Goal: Information Seeking & Learning: Learn about a topic

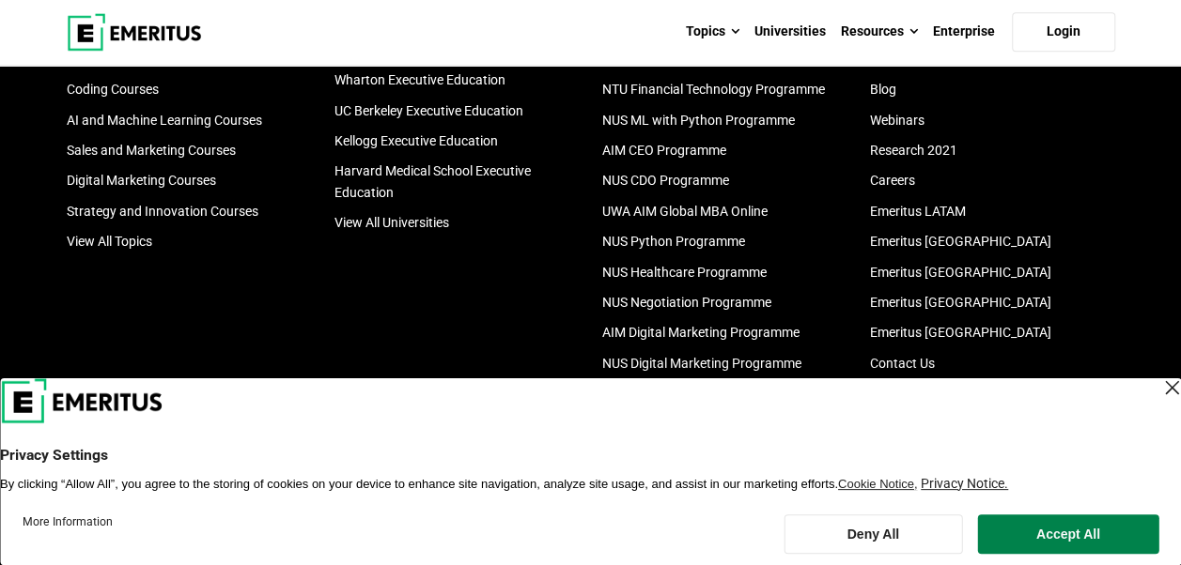
scroll to position [4227, 0]
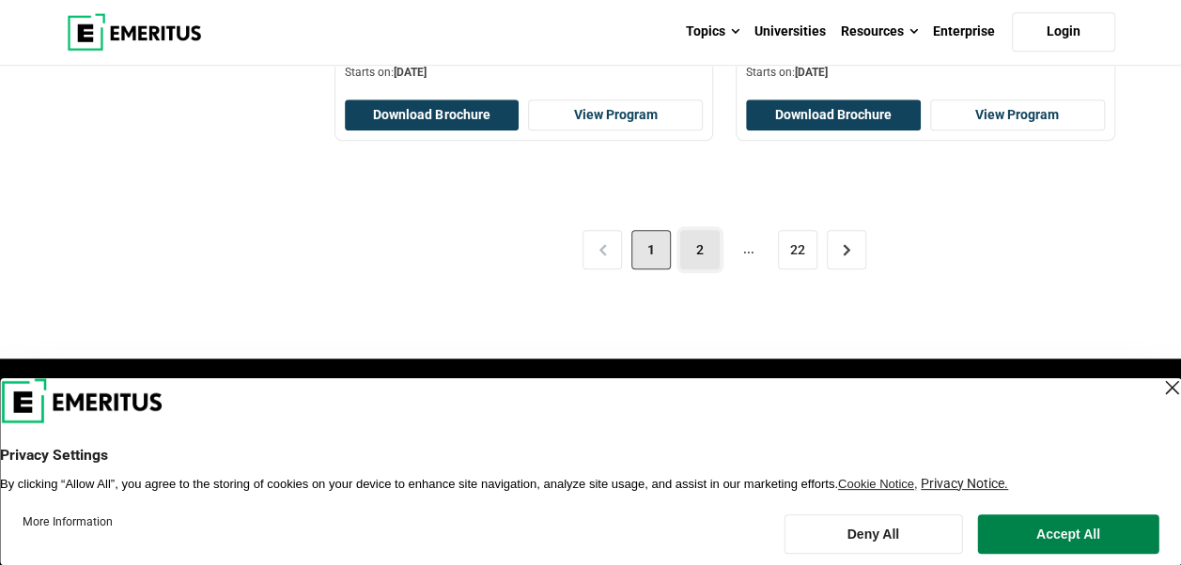
click at [690, 247] on link "2" at bounding box center [699, 249] width 39 height 39
click at [1162, 395] on header "Privacy Settings By clicking “Allow All”, you agree to the storing of cookies o…" at bounding box center [590, 436] width 1181 height 114
click at [1158, 390] on div "Close Layer" at bounding box center [1171, 388] width 26 height 26
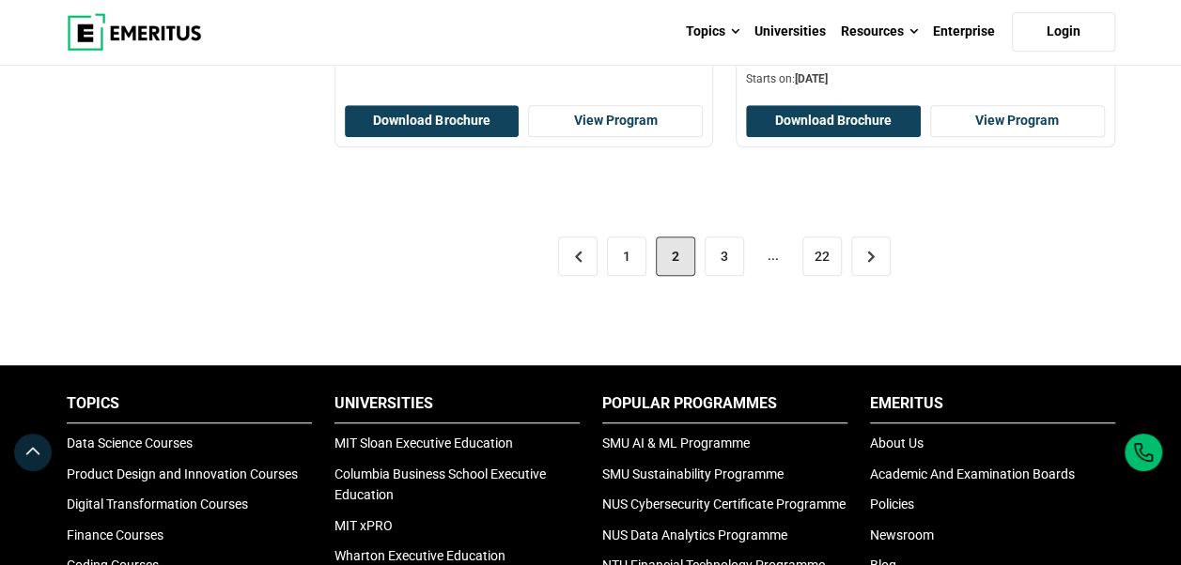
scroll to position [4133, 0]
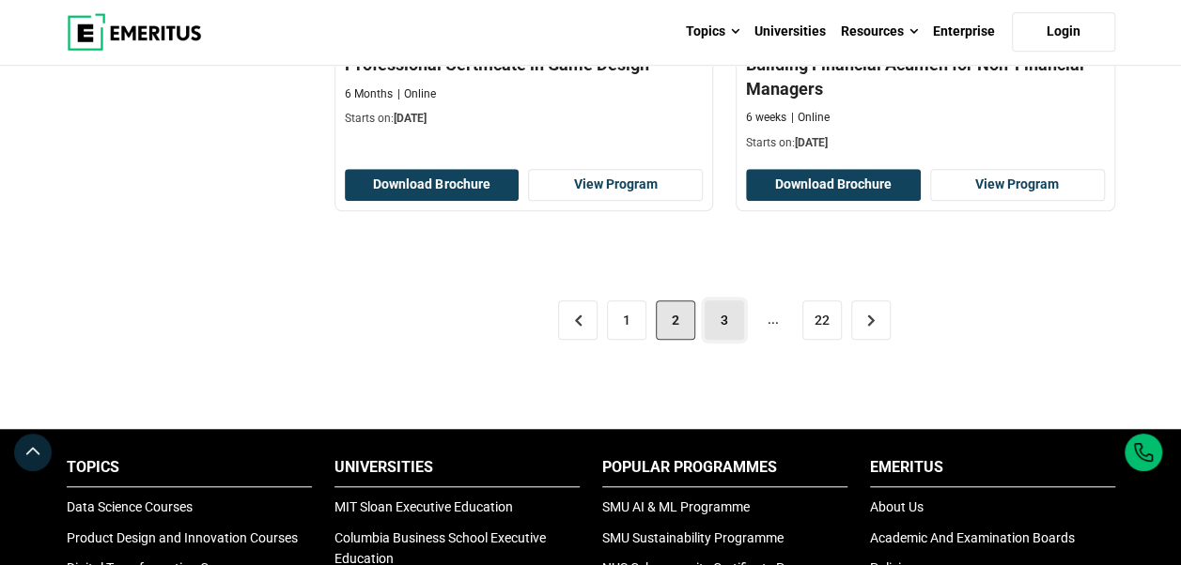
click at [736, 314] on link "3" at bounding box center [723, 320] width 39 height 39
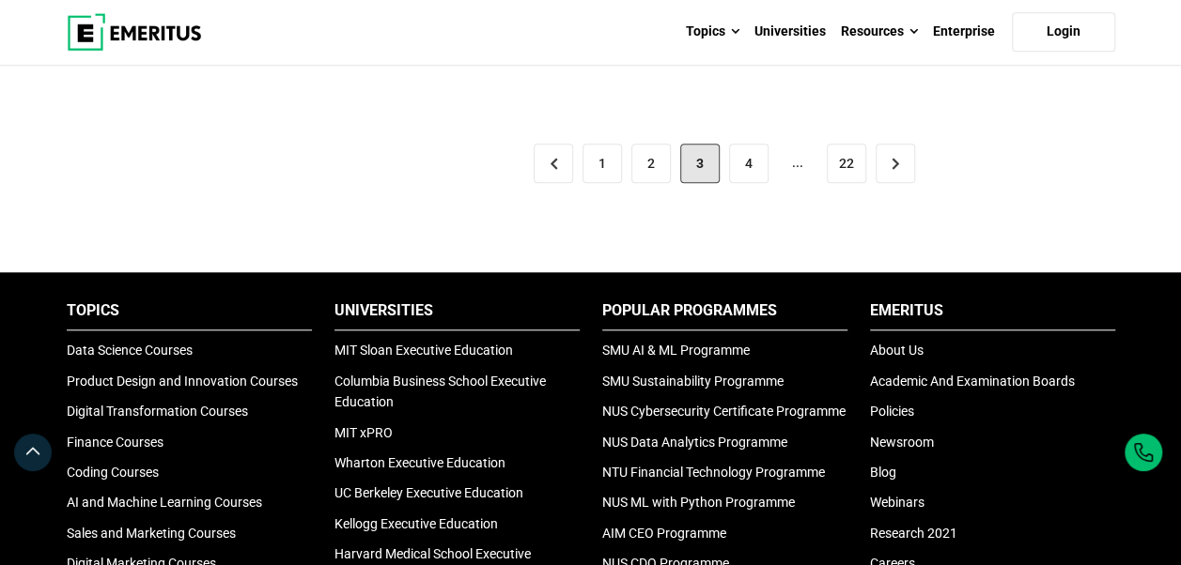
scroll to position [4133, 0]
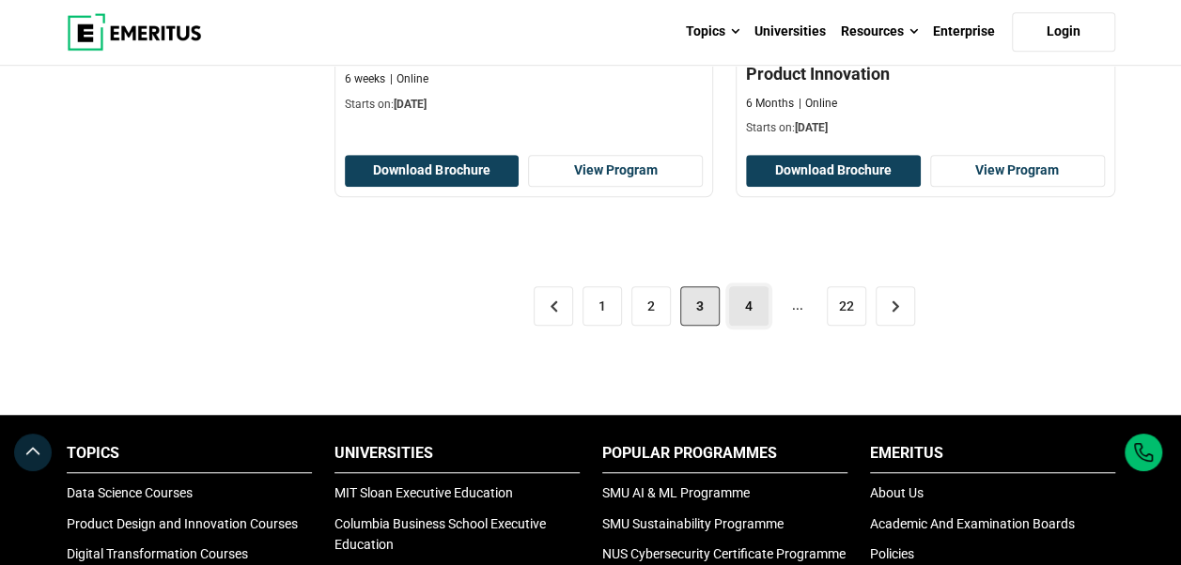
click at [751, 298] on link "4" at bounding box center [748, 305] width 39 height 39
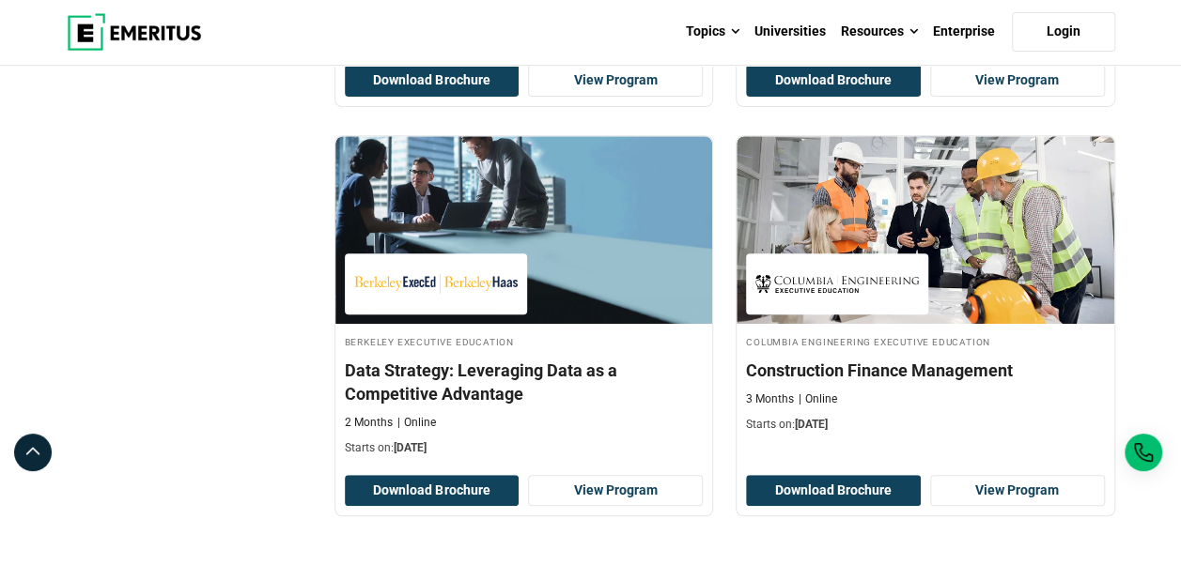
scroll to position [4133, 0]
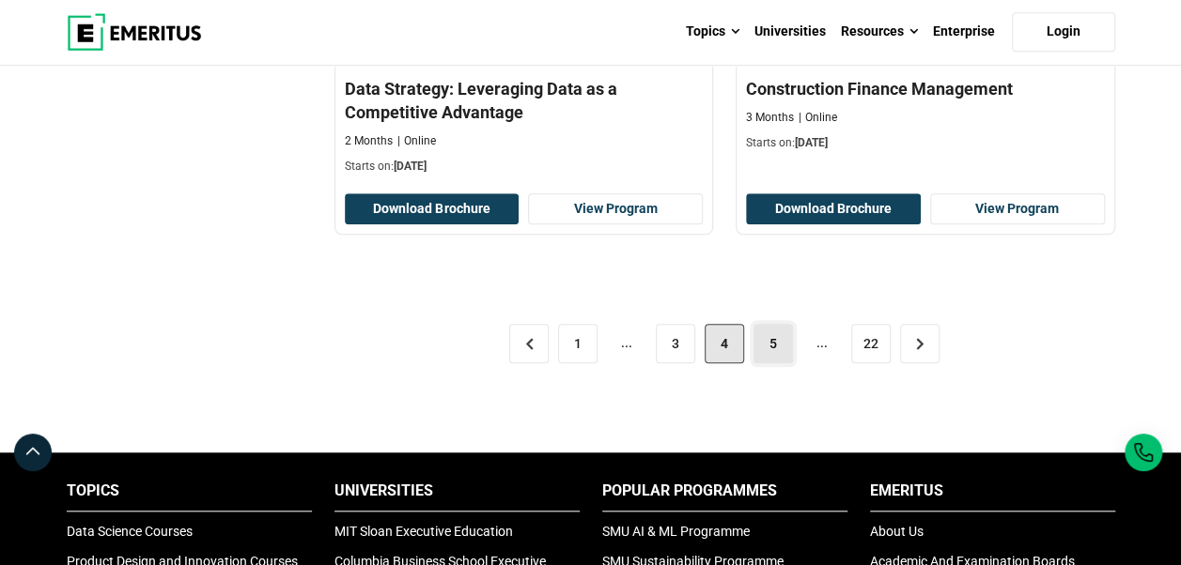
click at [778, 333] on link "5" at bounding box center [772, 343] width 39 height 39
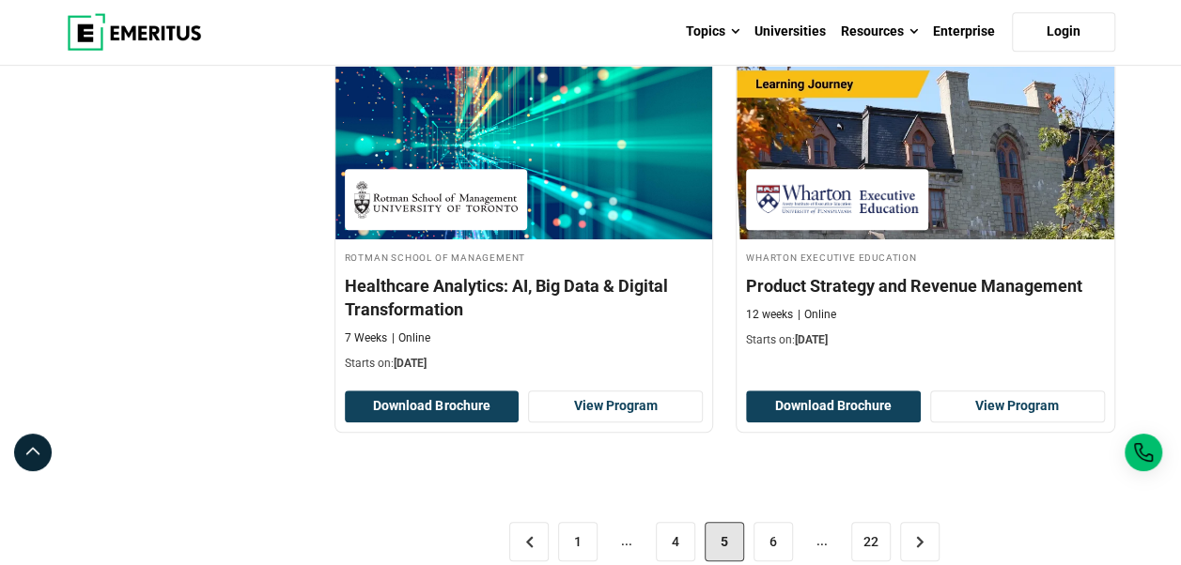
scroll to position [4039, 0]
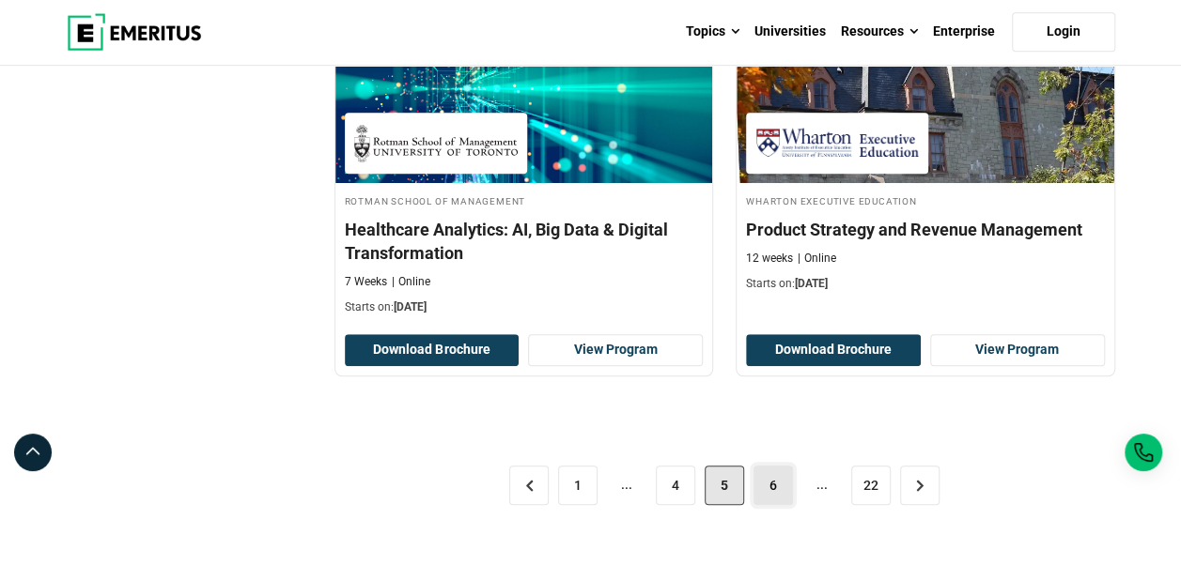
click at [775, 485] on link "6" at bounding box center [772, 485] width 39 height 39
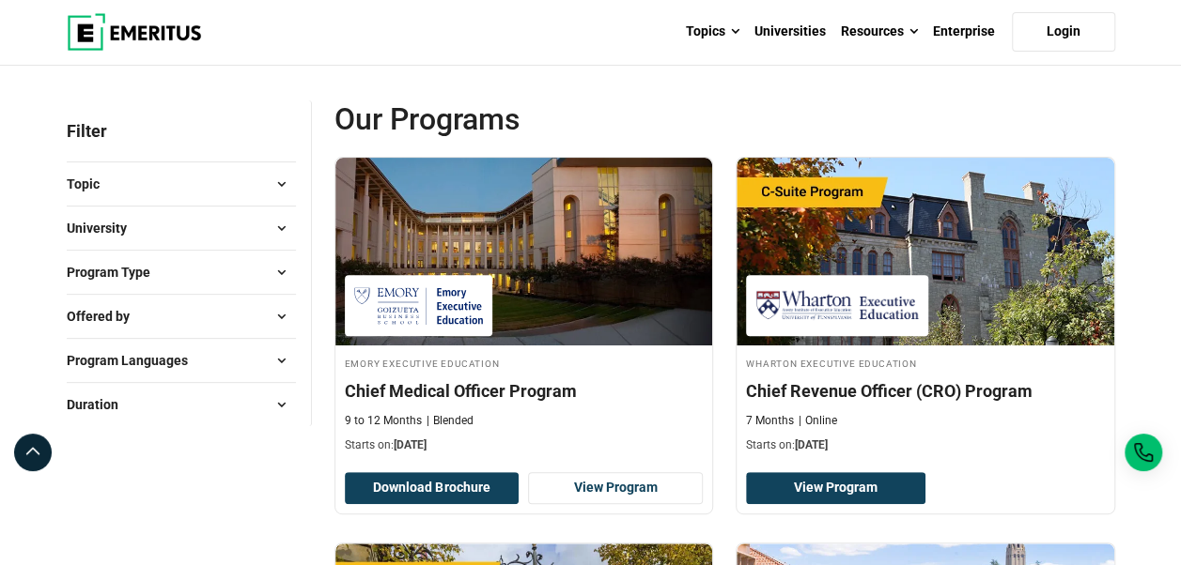
click at [278, 272] on span at bounding box center [282, 272] width 28 height 28
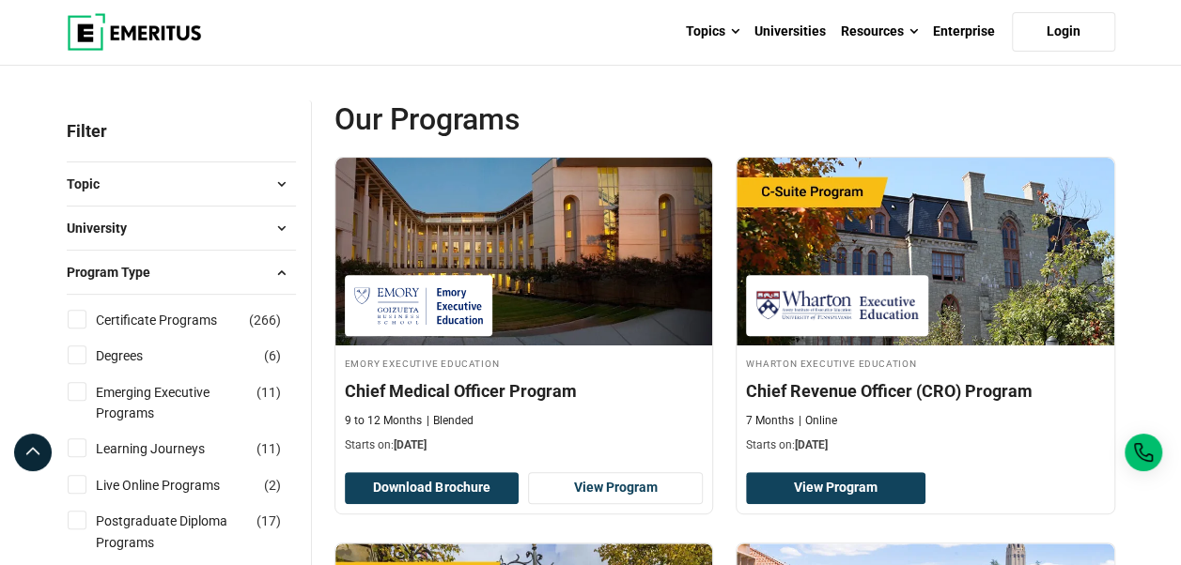
click at [278, 273] on span at bounding box center [282, 272] width 28 height 28
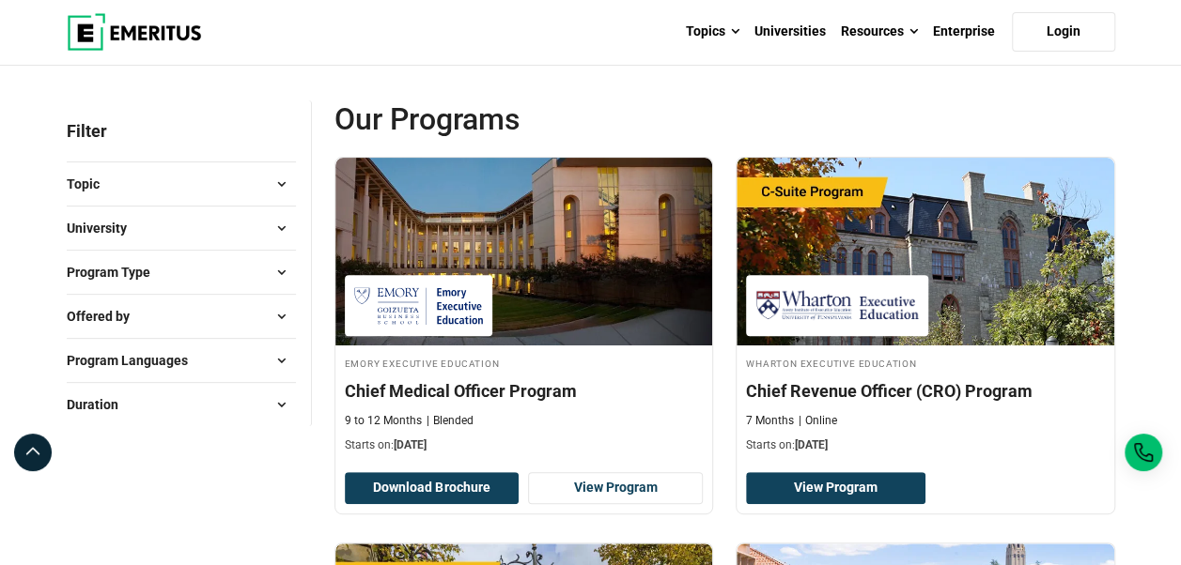
click at [274, 404] on span at bounding box center [282, 405] width 28 height 28
click at [272, 271] on span at bounding box center [282, 272] width 28 height 28
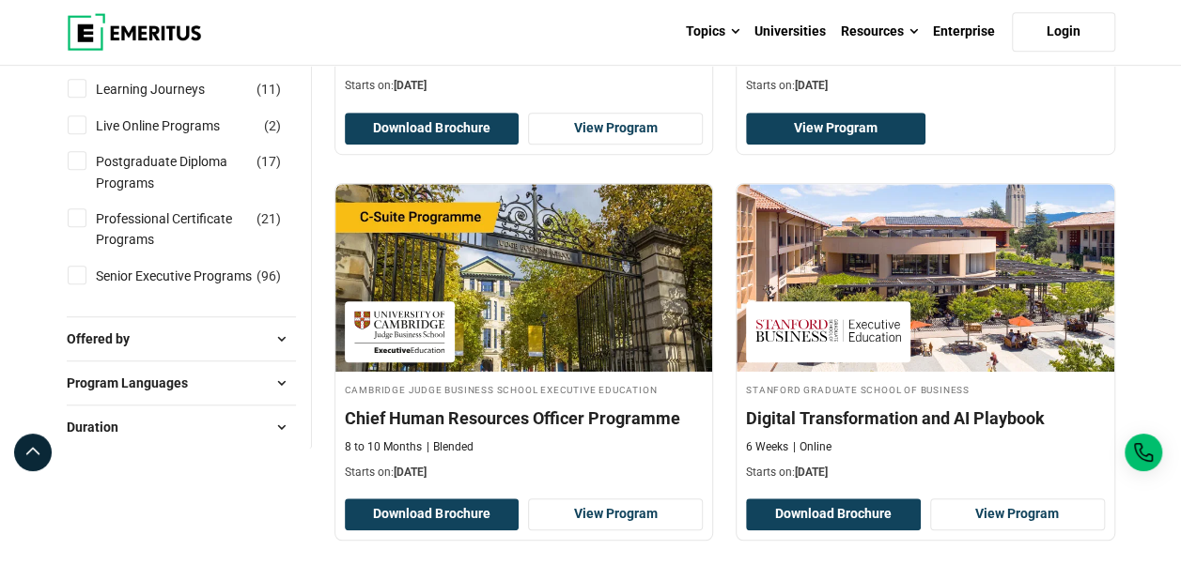
scroll to position [564, 0]
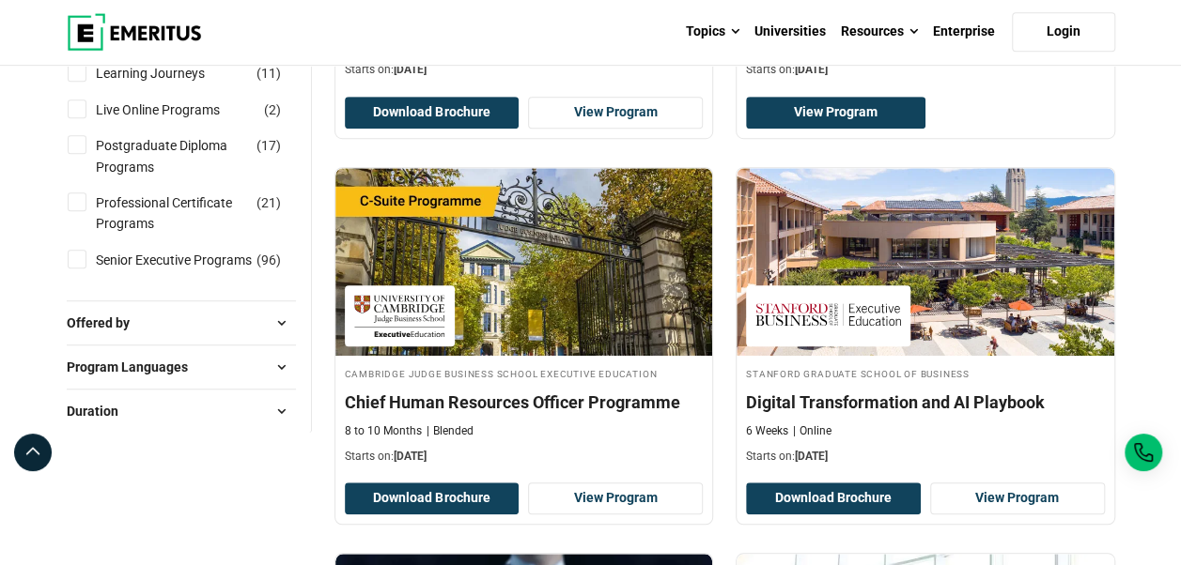
click at [282, 325] on span at bounding box center [282, 323] width 28 height 28
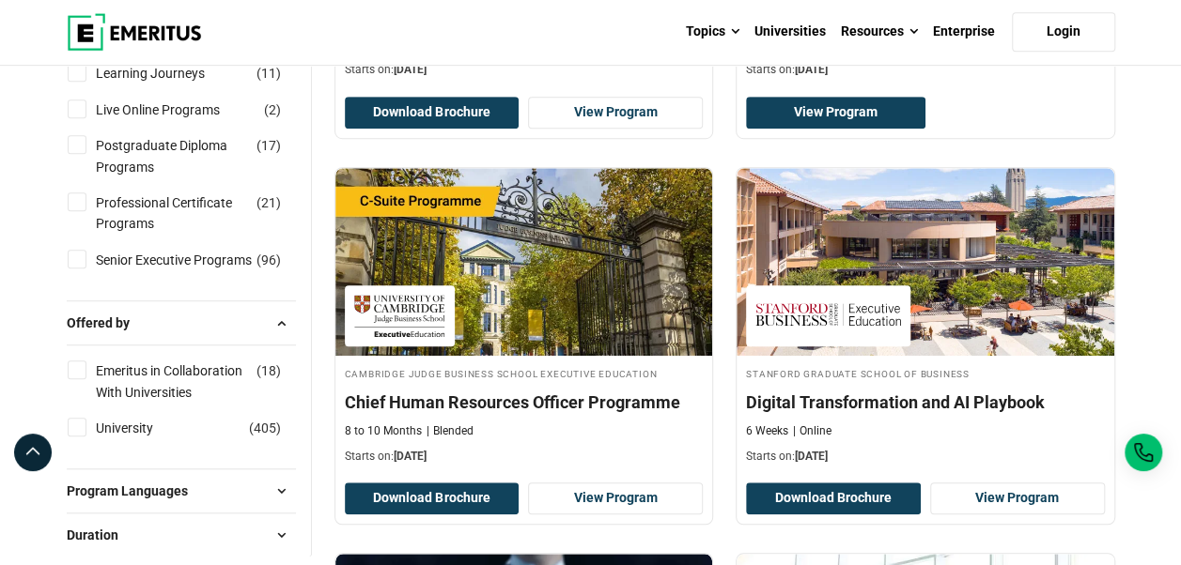
click at [282, 325] on span at bounding box center [282, 323] width 28 height 28
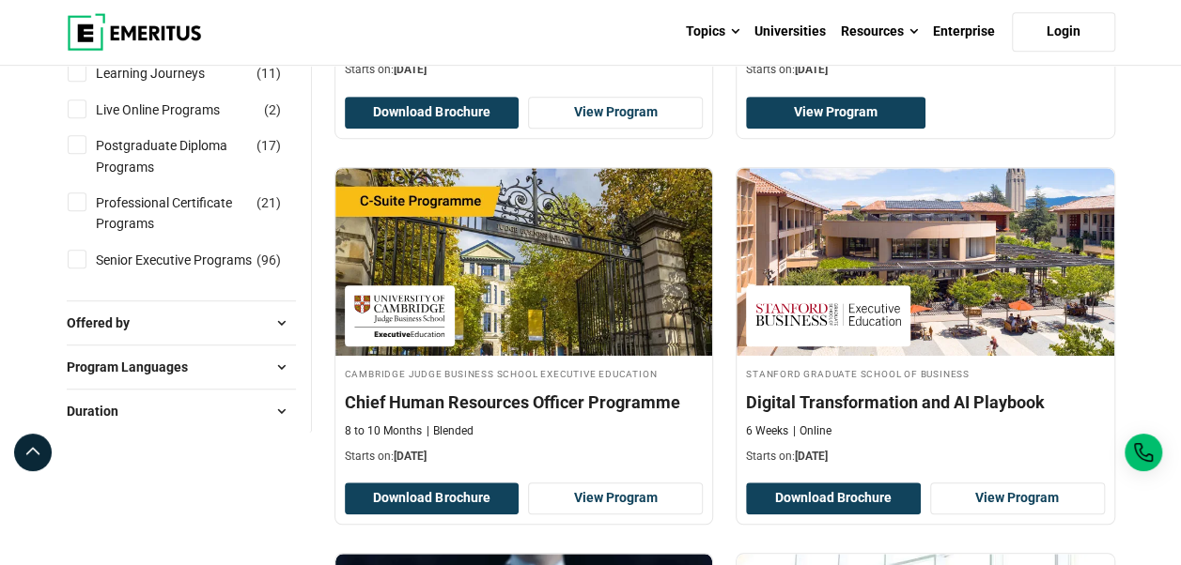
click at [280, 375] on span at bounding box center [282, 367] width 28 height 28
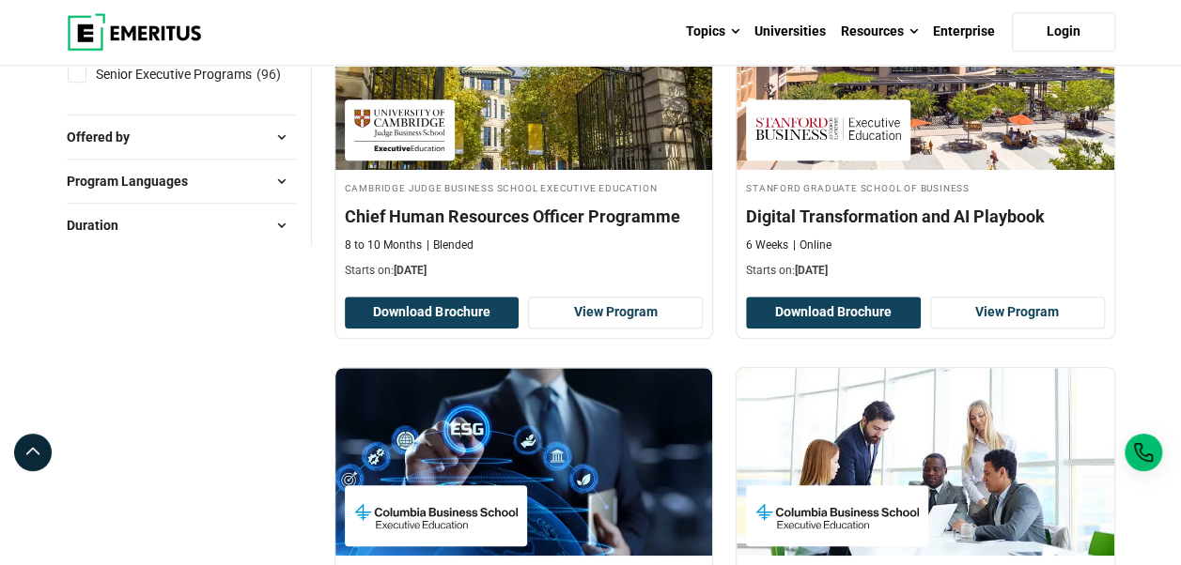
scroll to position [751, 0]
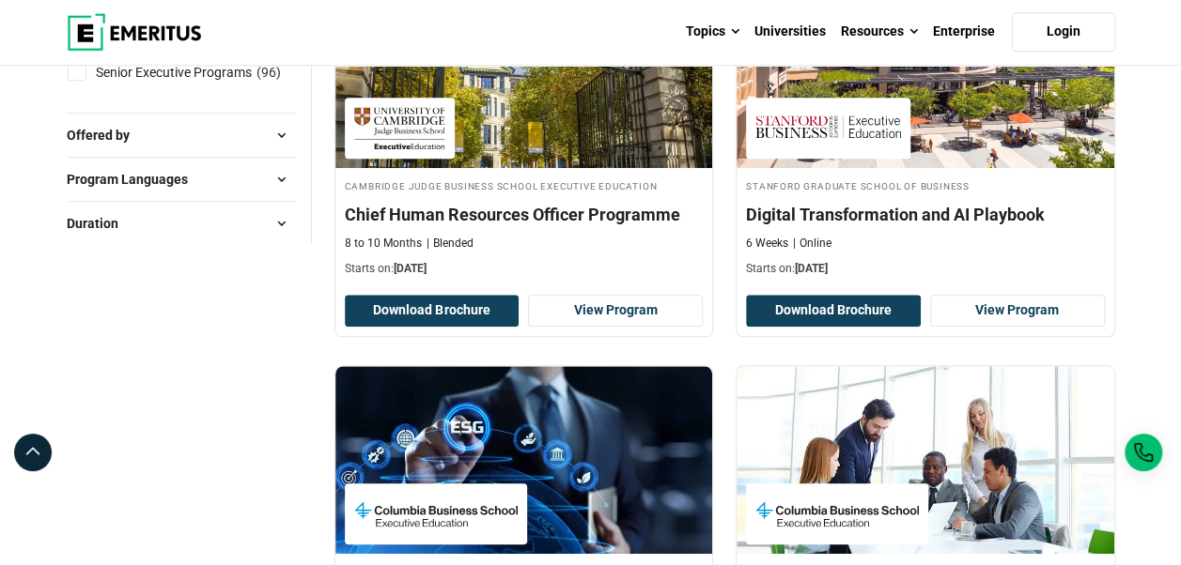
click at [276, 224] on span at bounding box center [282, 223] width 28 height 28
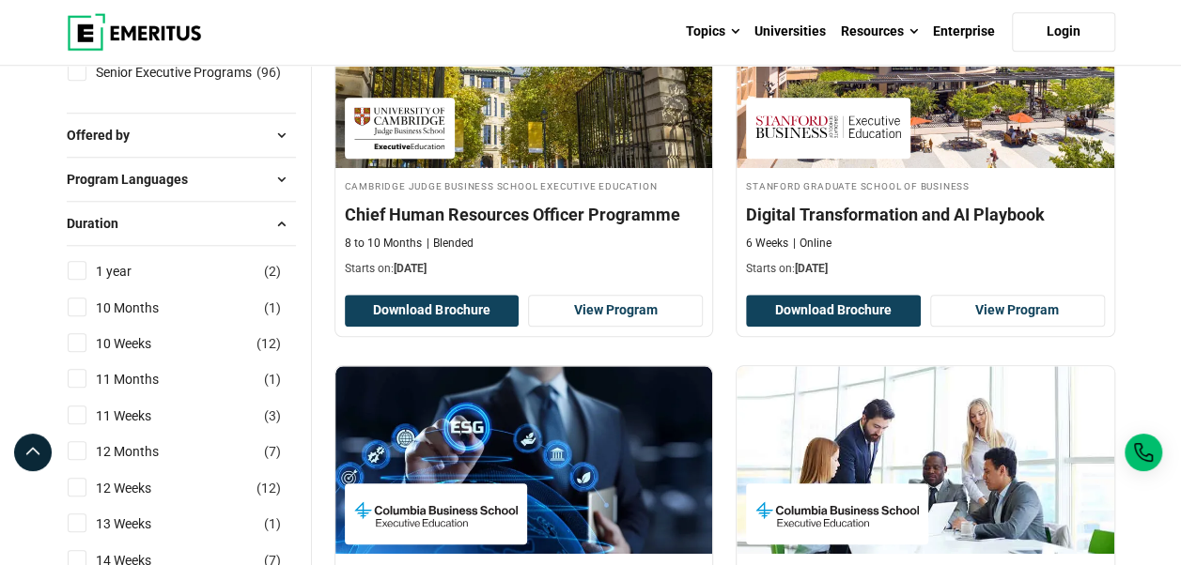
click at [276, 225] on span at bounding box center [282, 223] width 28 height 28
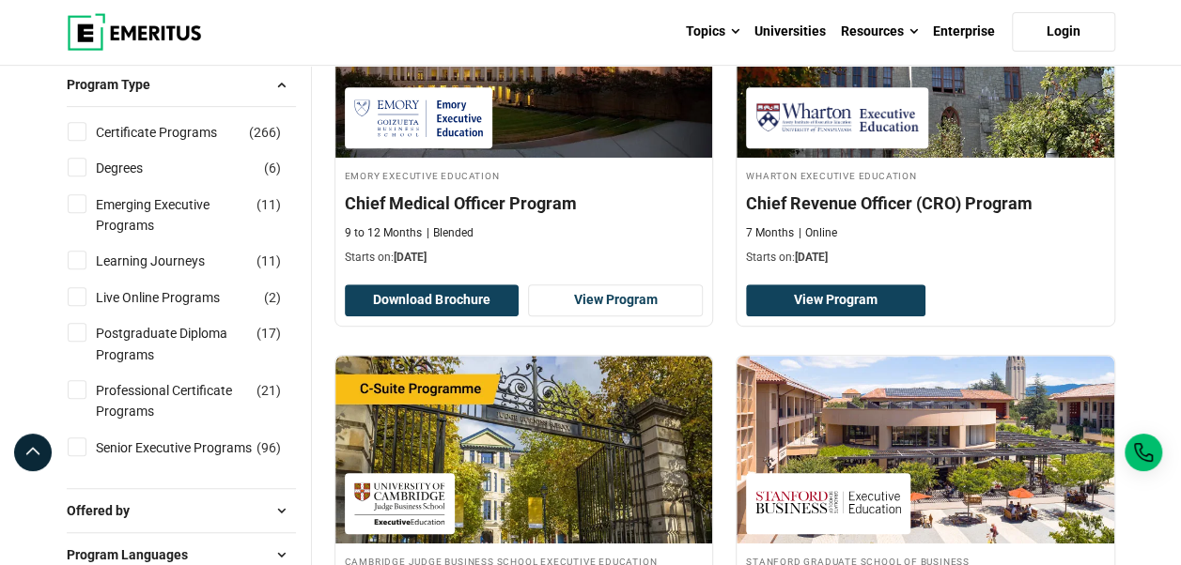
scroll to position [282, 0]
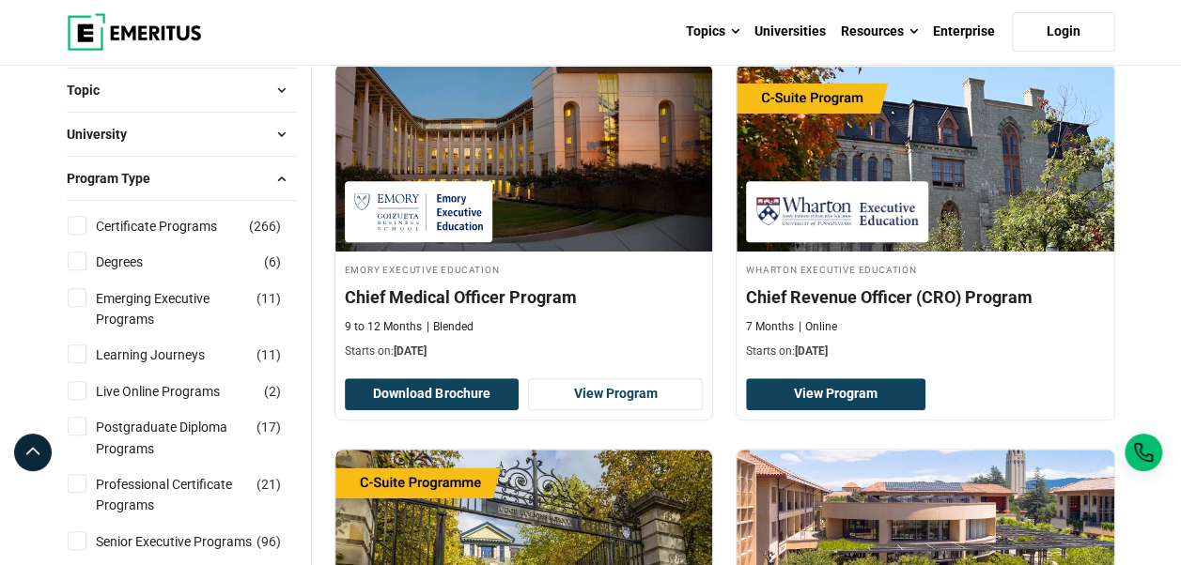
click at [276, 180] on span at bounding box center [282, 178] width 28 height 28
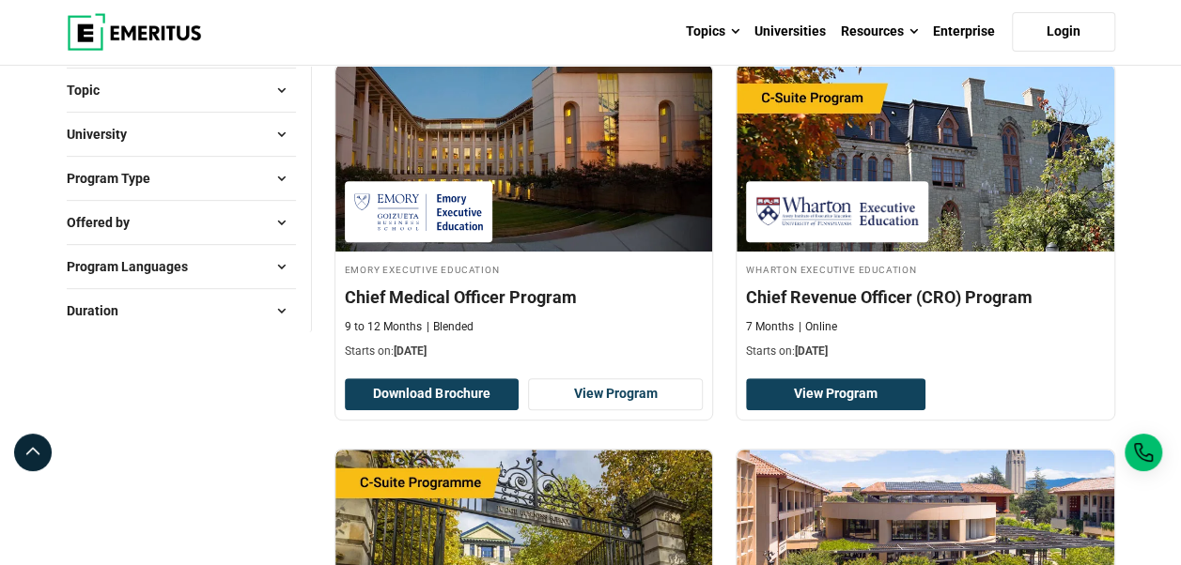
click at [277, 92] on span at bounding box center [282, 90] width 28 height 28
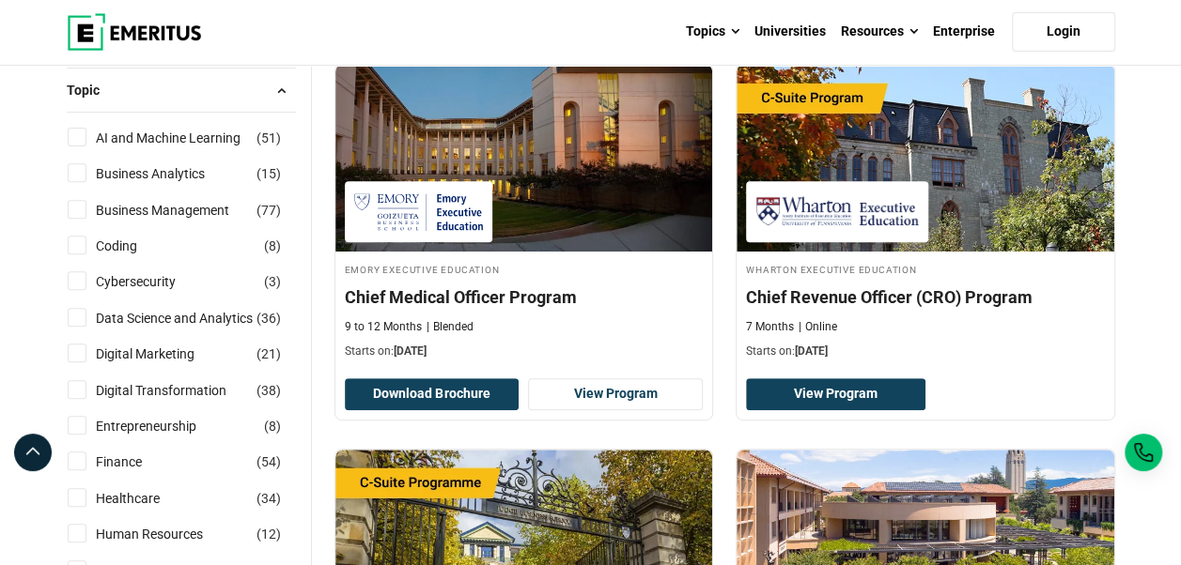
click at [277, 92] on span at bounding box center [282, 90] width 28 height 28
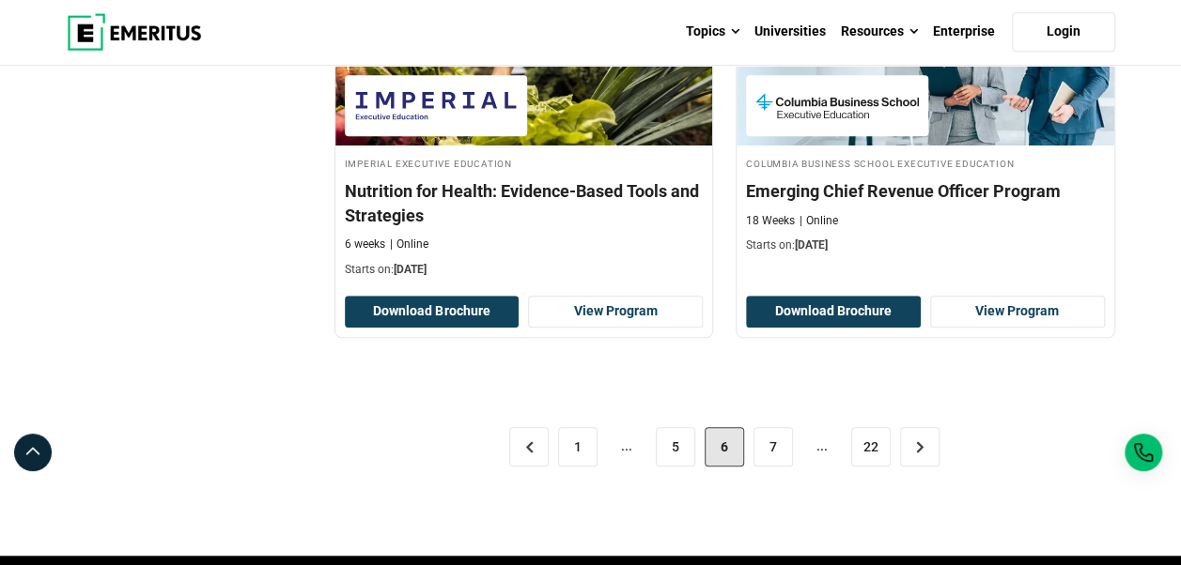
scroll to position [4039, 0]
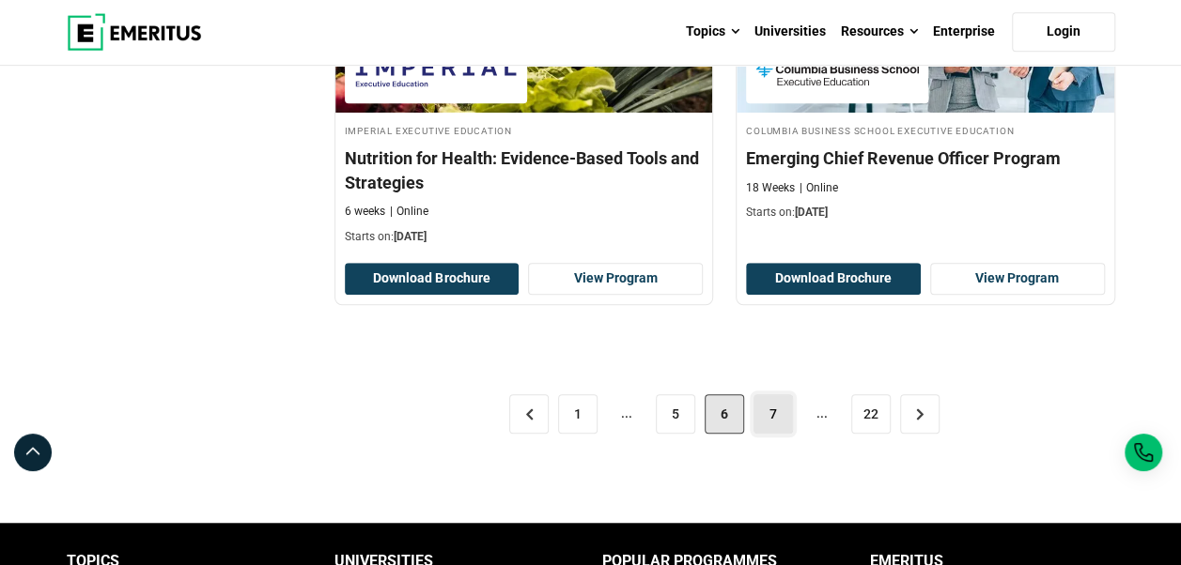
click at [763, 410] on link "7" at bounding box center [772, 414] width 39 height 39
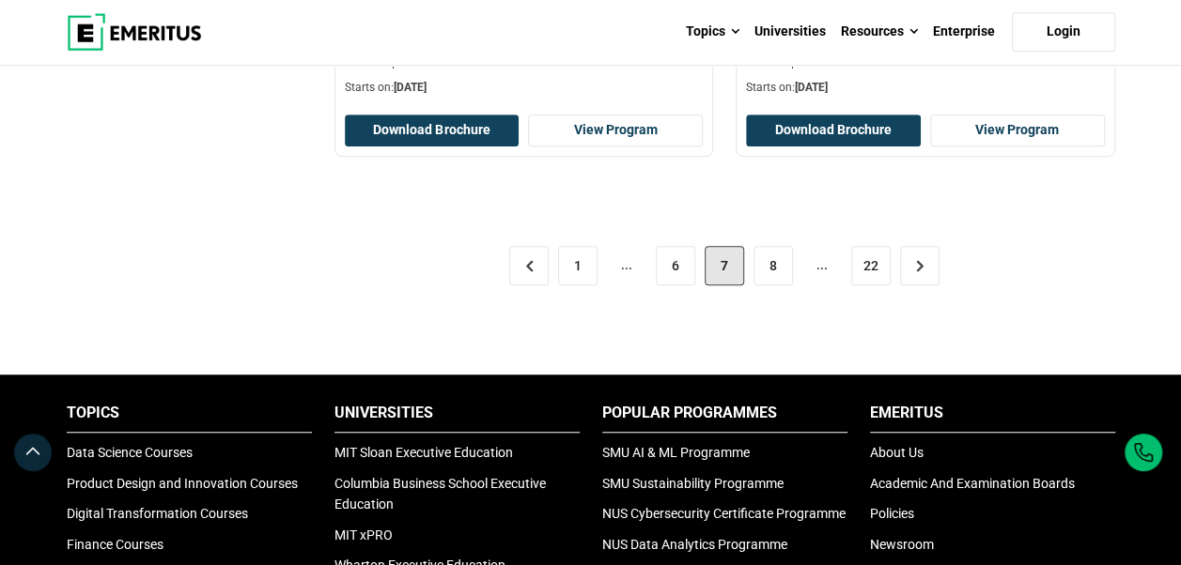
scroll to position [4133, 0]
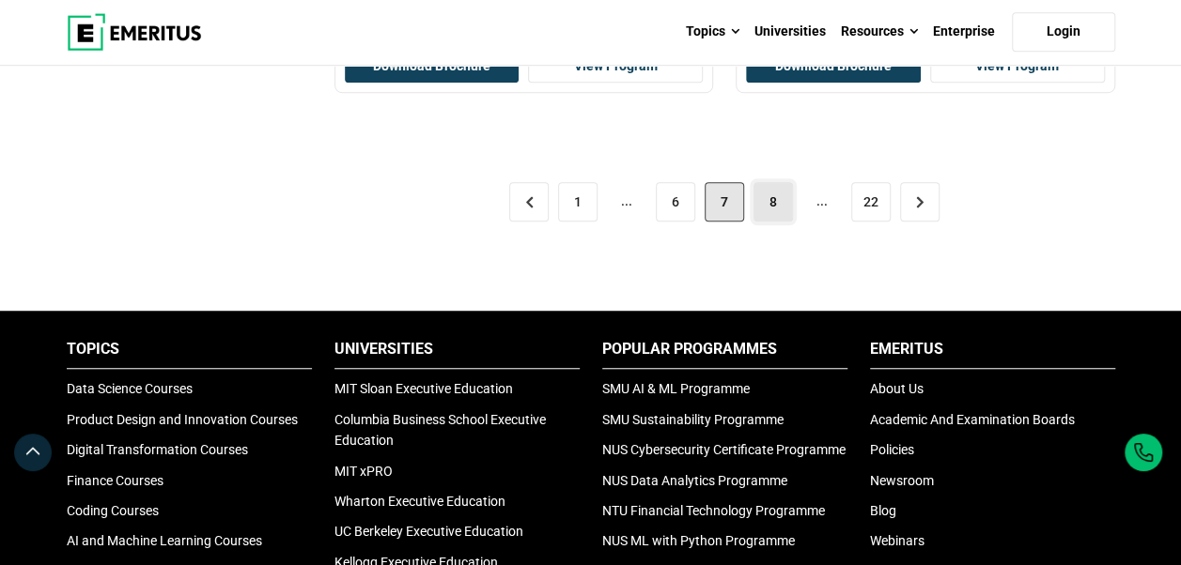
click at [771, 199] on link "8" at bounding box center [772, 201] width 39 height 39
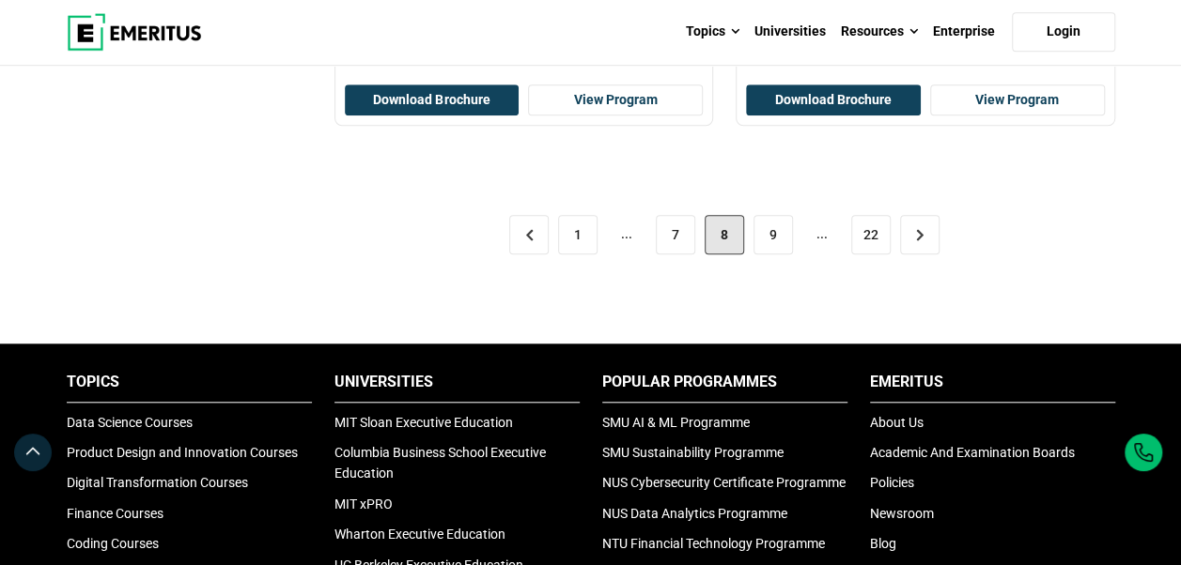
scroll to position [4227, 0]
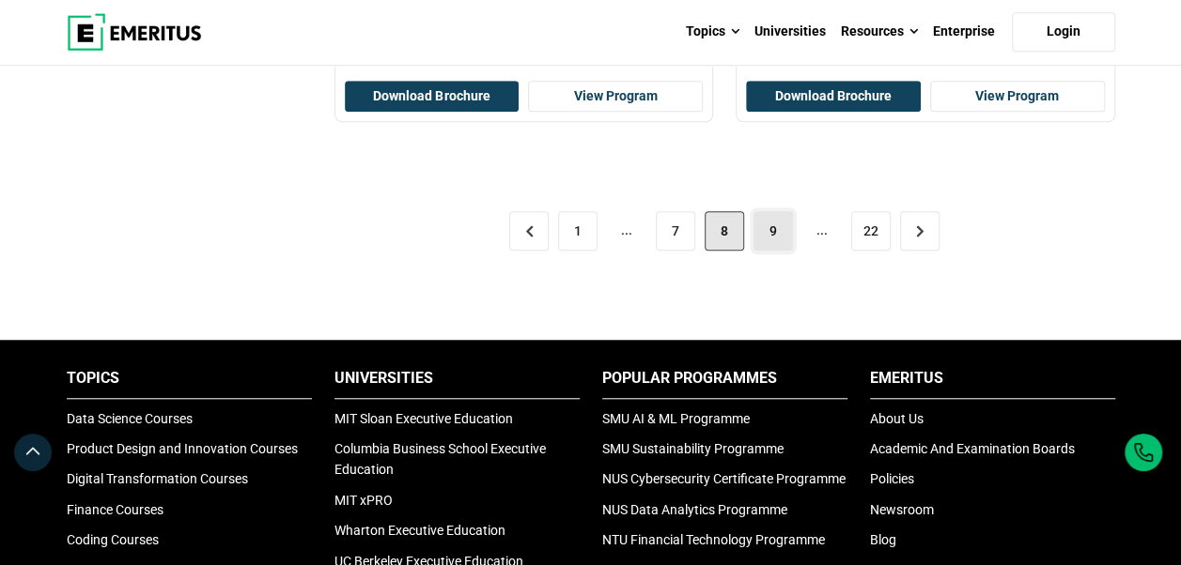
click at [780, 221] on link "9" at bounding box center [772, 230] width 39 height 39
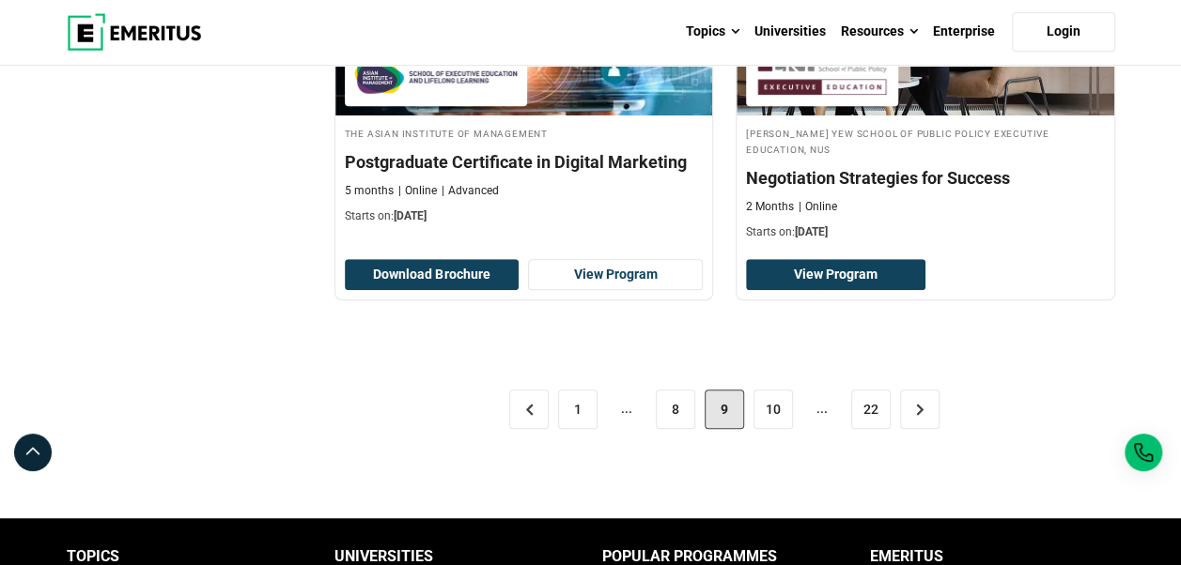
scroll to position [4039, 0]
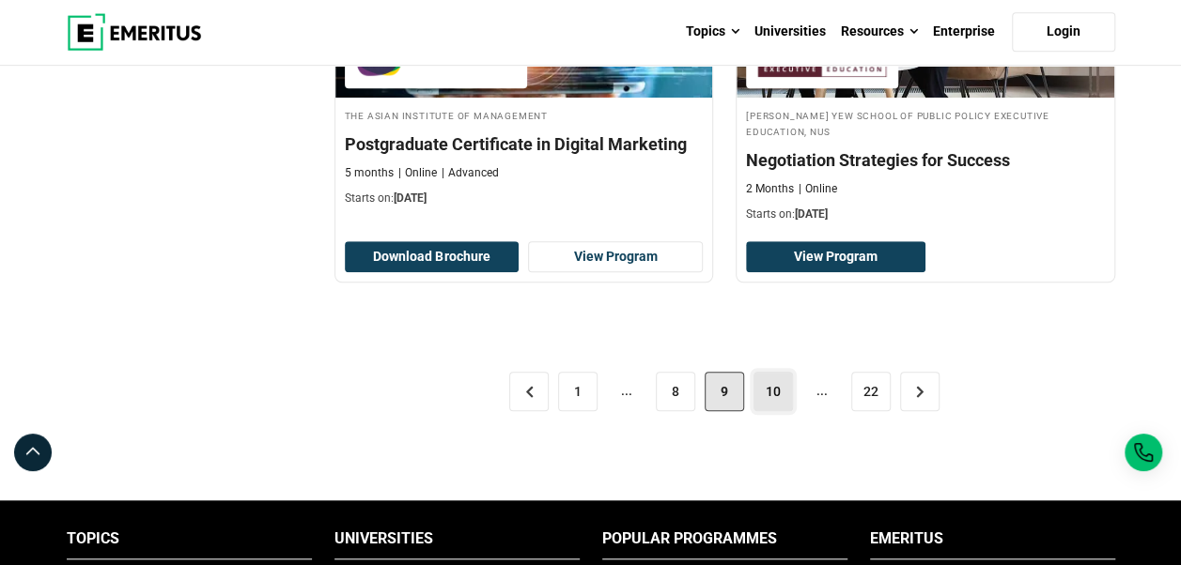
click at [782, 402] on link "10" at bounding box center [772, 391] width 39 height 39
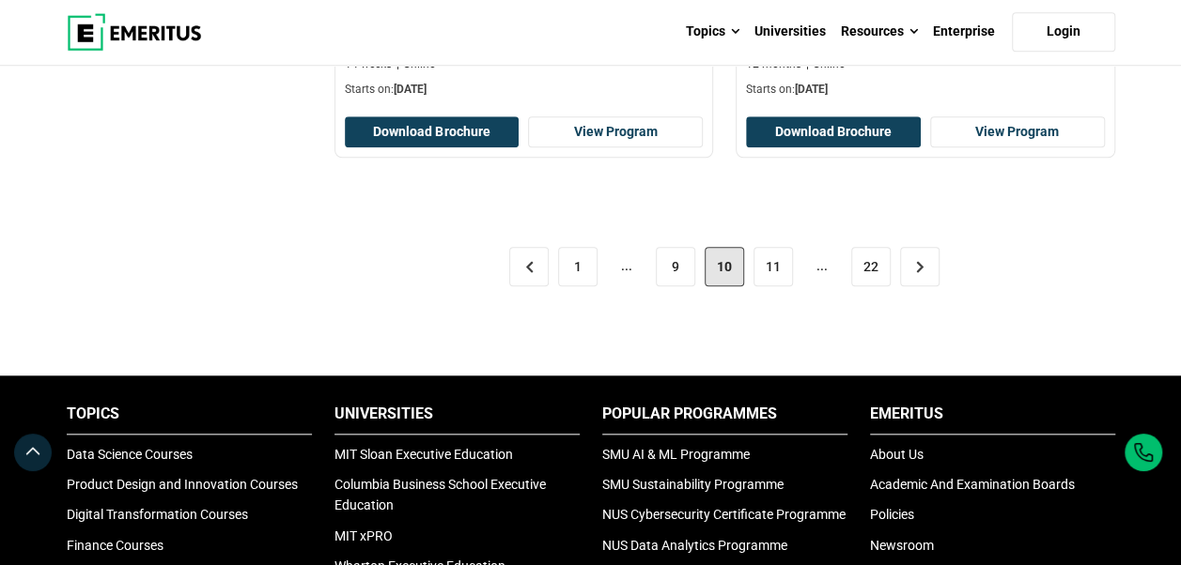
scroll to position [4321, 0]
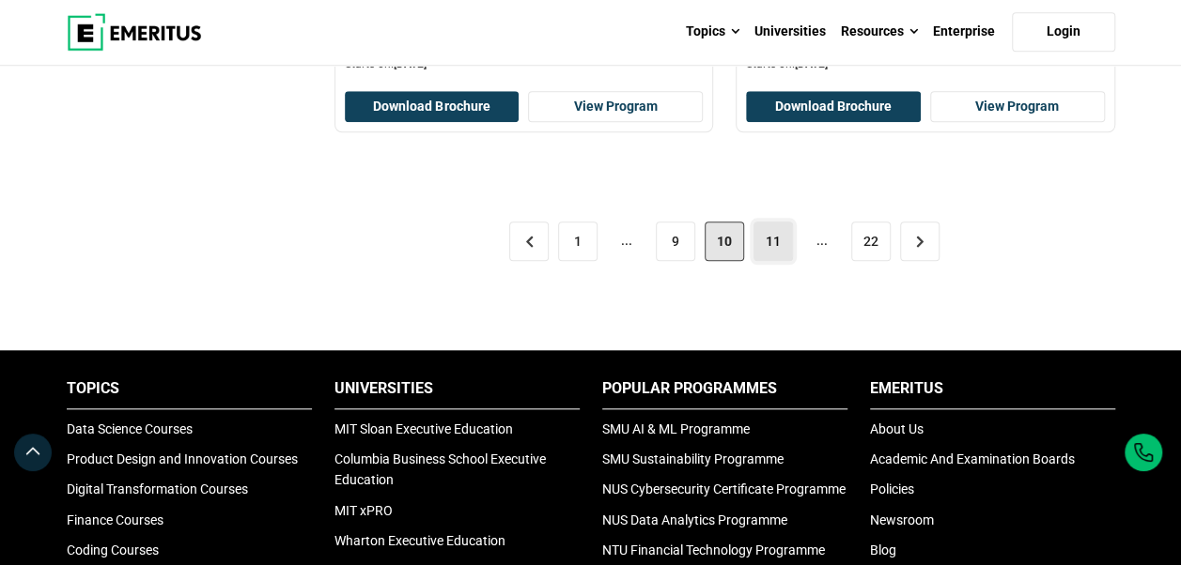
click at [780, 252] on link "11" at bounding box center [772, 241] width 39 height 39
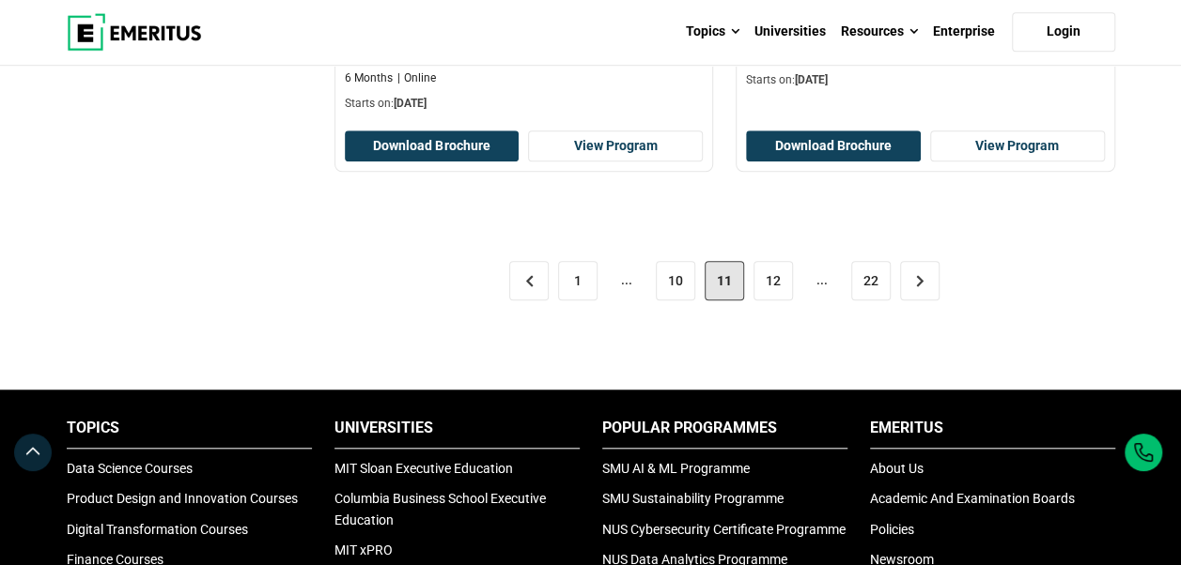
scroll to position [4227, 0]
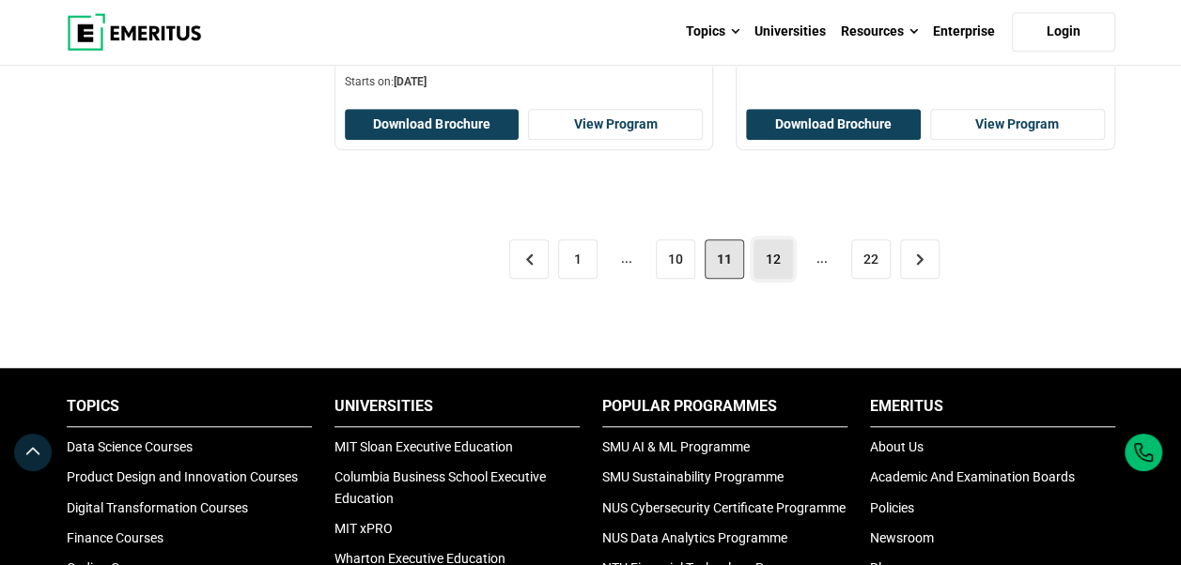
click at [782, 240] on link "12" at bounding box center [772, 259] width 39 height 39
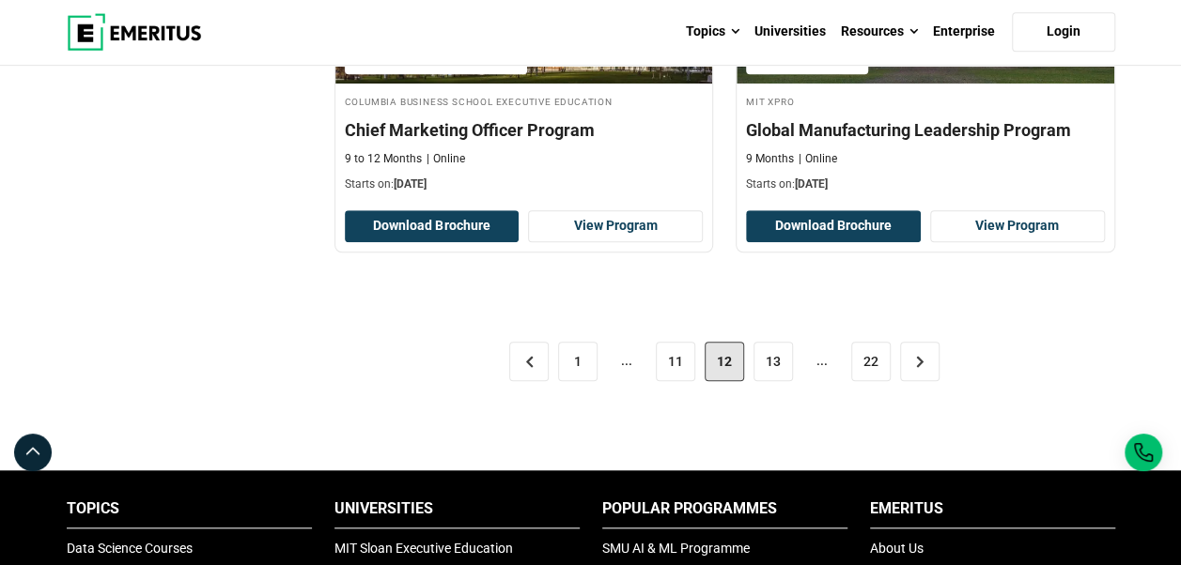
scroll to position [4133, 0]
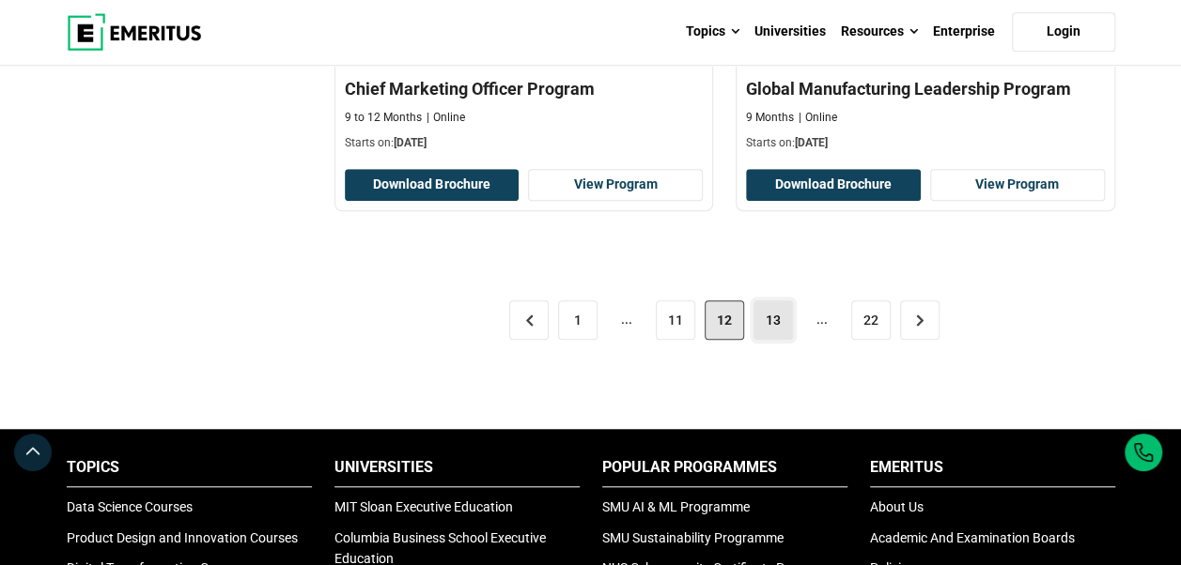
click at [778, 311] on link "13" at bounding box center [772, 320] width 39 height 39
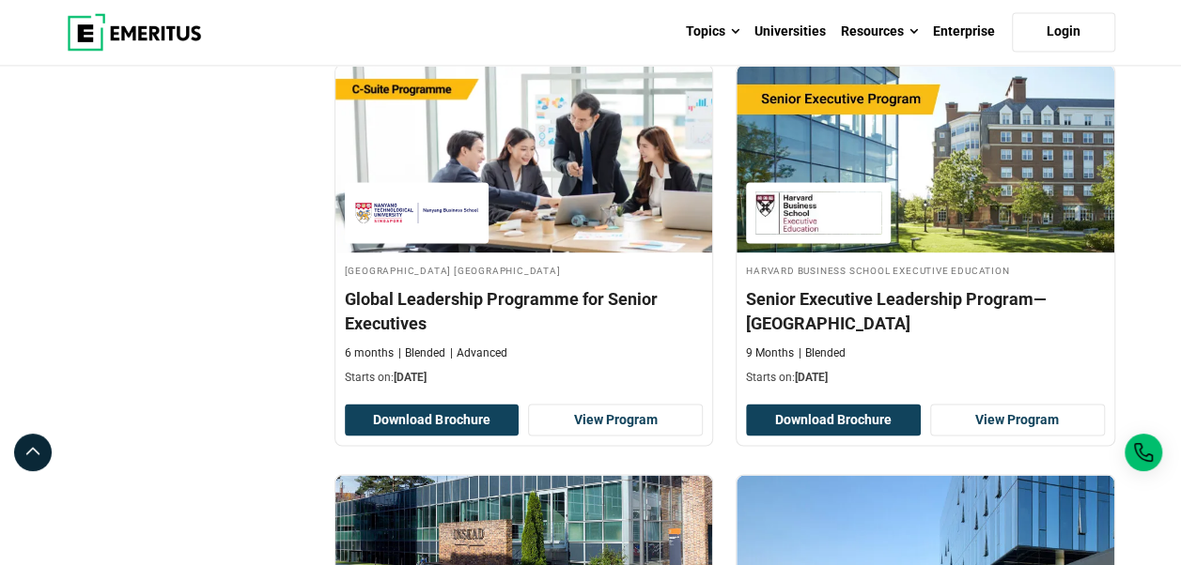
scroll to position [1503, 0]
